Goal: Task Accomplishment & Management: Use online tool/utility

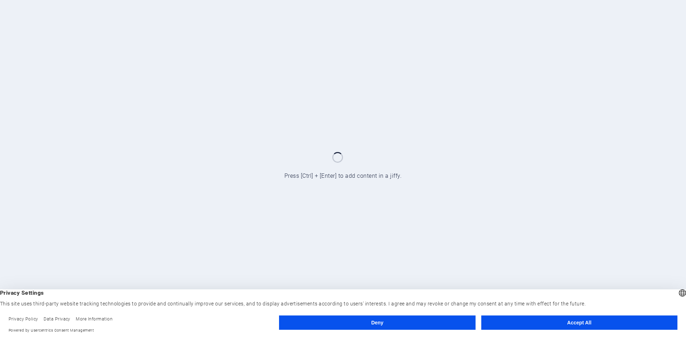
click at [535, 321] on button "Accept All" at bounding box center [579, 322] width 196 height 14
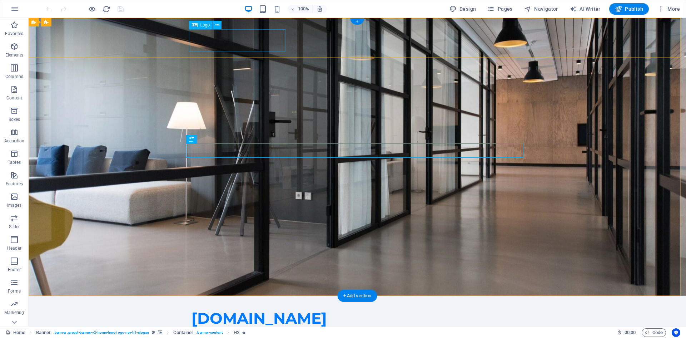
click at [245, 307] on div "[DOMAIN_NAME]" at bounding box center [356, 318] width 331 height 23
click at [216, 25] on icon at bounding box center [217, 25] width 4 height 8
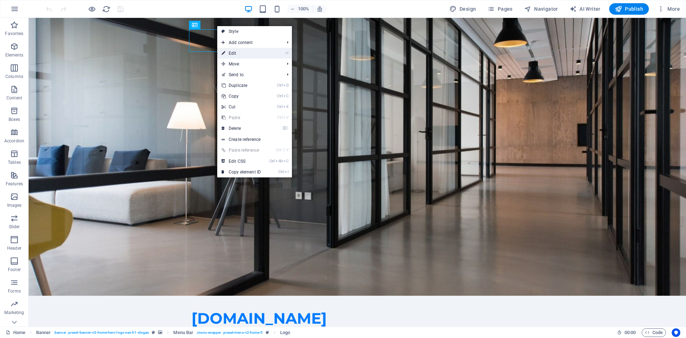
click at [241, 54] on link "⏎ Edit" at bounding box center [241, 53] width 48 height 11
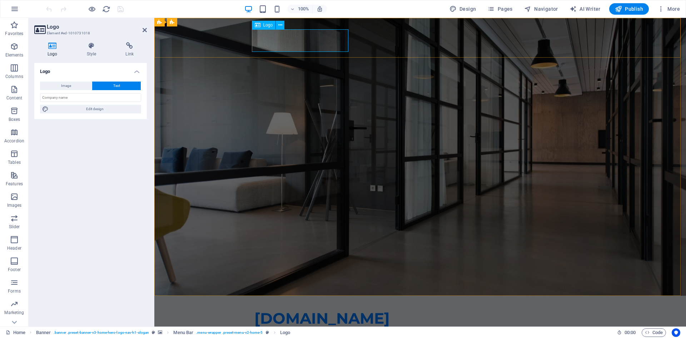
click at [311, 307] on div "[DOMAIN_NAME]" at bounding box center [419, 318] width 331 height 23
click at [635, 6] on span "Publish" at bounding box center [629, 8] width 28 height 7
